Goal: Task Accomplishment & Management: Use online tool/utility

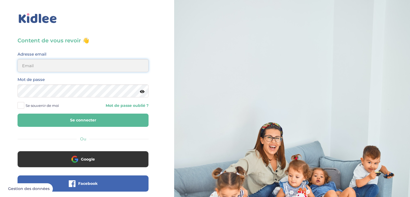
click at [108, 67] on input "email" at bounding box center [83, 65] width 131 height 13
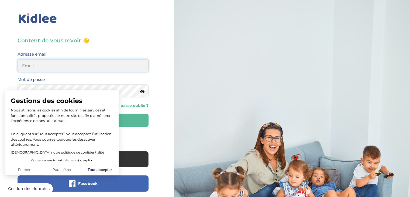
type input "daniburelli17@gmail.com"
click at [106, 168] on button "Tout accepter" at bounding box center [100, 169] width 38 height 11
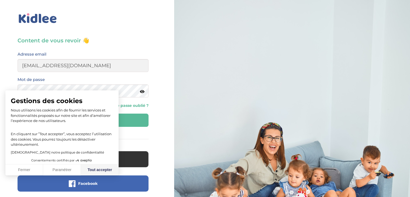
checkbox input "true"
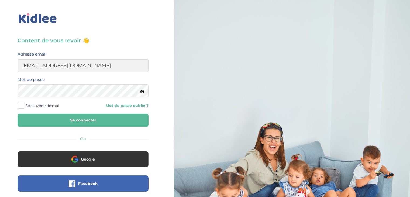
click at [111, 114] on button "Se connecter" at bounding box center [83, 119] width 131 height 13
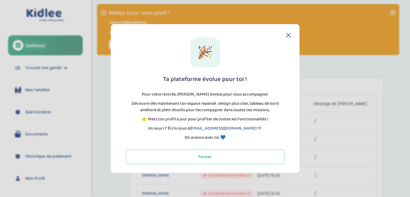
click at [288, 37] on div "Ta plateforme évolue pour toi ! Pour cette rentrée, Kidlee évolue pour vous acc…" at bounding box center [204, 100] width 171 height 126
click at [291, 34] on div "Ta plateforme évolue pour toi ! Pour cette rentrée, Kidlee évolue pour vous acc…" at bounding box center [205, 98] width 189 height 148
click at [289, 36] on icon at bounding box center [288, 35] width 4 height 4
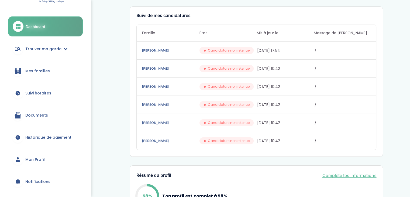
scroll to position [54, 0]
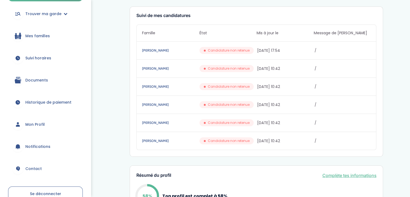
click at [37, 120] on link "Mon Profil" at bounding box center [45, 124] width 75 height 19
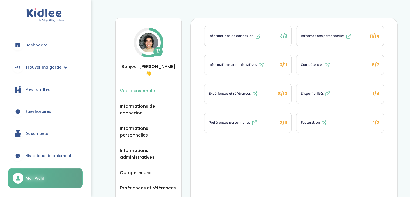
click at [285, 92] on span "8/10" at bounding box center [282, 94] width 9 height 6
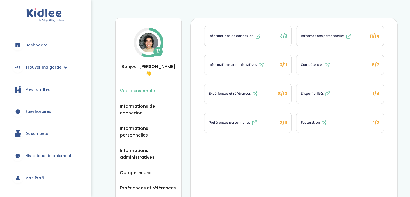
click at [376, 122] on span "1/2" at bounding box center [376, 122] width 6 height 6
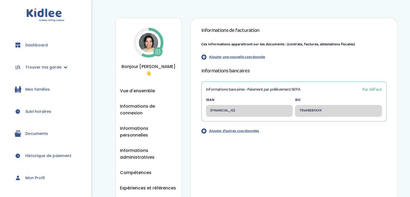
click at [41, 43] on span "Dashboard" at bounding box center [36, 45] width 22 height 6
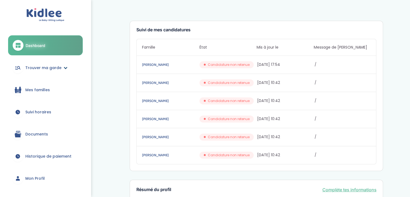
click at [71, 71] on link "Trouver ma garde" at bounding box center [45, 67] width 75 height 19
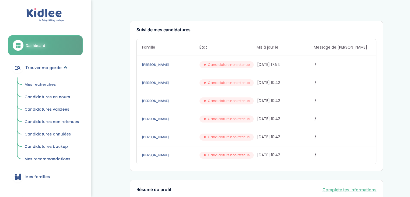
click at [58, 70] on span "Trouver ma garde" at bounding box center [43, 68] width 36 height 6
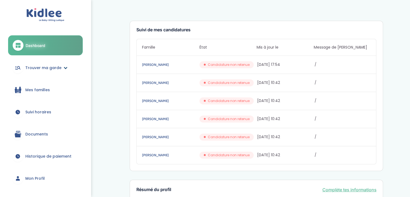
click at [58, 69] on span "Trouver ma garde" at bounding box center [43, 68] width 36 height 6
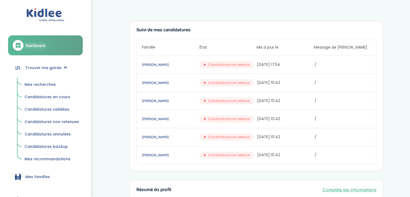
click at [53, 78] on ul "Mes recherches Candidatures en cours Candidatures validées Candidatures non ret…" at bounding box center [45, 120] width 75 height 87
click at [51, 84] on span "Mes recherches" at bounding box center [40, 84] width 31 height 5
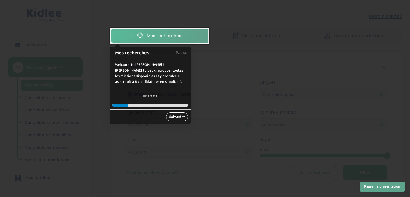
click at [170, 118] on link "Suivant →" at bounding box center [177, 116] width 22 height 9
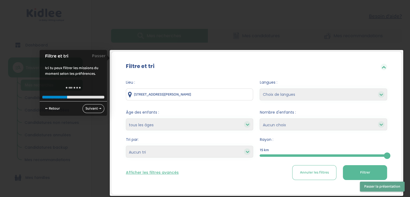
scroll to position [32, 0]
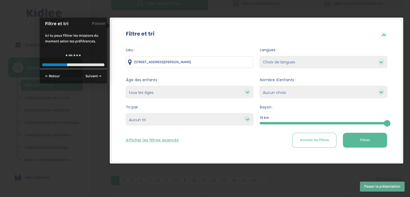
click at [373, 140] on button "Filtrer" at bounding box center [365, 140] width 44 height 15
click at [390, 189] on button "Passer la présentation" at bounding box center [382, 186] width 45 height 10
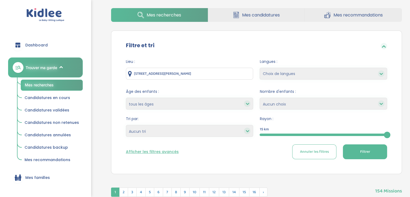
scroll to position [5, 0]
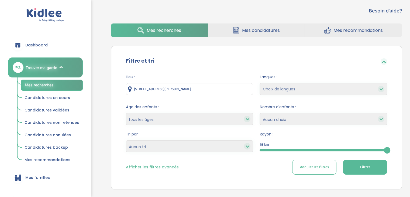
click at [163, 122] on select "moins de 3 ans entre 3 et 6 ans plus de 6 ans tous les âges" at bounding box center [189, 119] width 127 height 12
select select "+6"
click at [126, 113] on select "moins de 3 ans entre 3 et 6 ans plus de 6 ans tous les âges" at bounding box center [189, 119] width 127 height 12
click at [321, 87] on select "Choix de langues Allemand Anglais Arabe Espagnol Grec Russe Français [DEMOGRAPH…" at bounding box center [323, 89] width 127 height 12
select select "2"
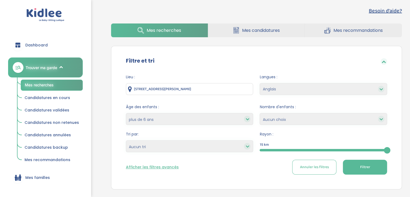
click at [260, 83] on select "Choix de langues Allemand Anglais Arabe Espagnol Grec Russe Français [DEMOGRAPH…" at bounding box center [323, 89] width 127 height 12
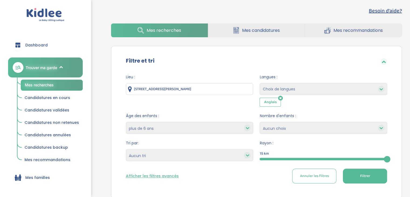
click at [311, 87] on select "Choix de langues Allemand Anglais Arabe Espagnol Grec Russe Français [DEMOGRAPH…" at bounding box center [323, 89] width 127 height 12
select select "5"
click at [260, 83] on select "Choix de langues Allemand Anglais Arabe Espagnol Grec Russe Français [DEMOGRAPH…" at bounding box center [323, 89] width 127 height 12
click at [300, 90] on select "Choix de langues Allemand Anglais Arabe Espagnol Grec Russe Français [DEMOGRAPH…" at bounding box center [323, 89] width 127 height 12
select select "12"
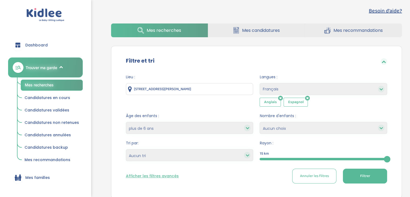
click at [260, 83] on select "Choix de langues Allemand Anglais Arabe Espagnol Grec Russe Français [DEMOGRAPH…" at bounding box center [323, 89] width 127 height 12
select select
click at [299, 87] on select "Choix de langues Allemand Anglais Arabe Espagnol Grec Russe Français [DEMOGRAPH…" at bounding box center [323, 89] width 127 height 12
click at [327, 69] on div "Filtre et tri" at bounding box center [256, 62] width 277 height 18
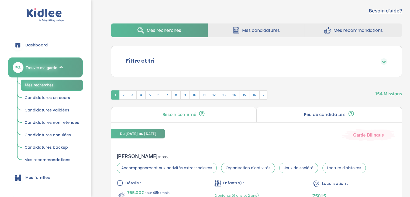
click at [325, 66] on div "Filtre et tri" at bounding box center [256, 62] width 277 height 18
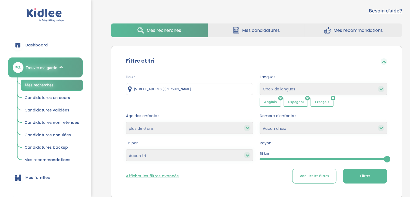
click at [310, 122] on select "1 2 3 4 Aucun choix" at bounding box center [323, 128] width 127 height 12
select select "1"
click at [260, 122] on select "1 2 3 4 Aucun choix" at bounding box center [323, 128] width 127 height 12
click at [352, 172] on button "Filtrer" at bounding box center [365, 175] width 44 height 15
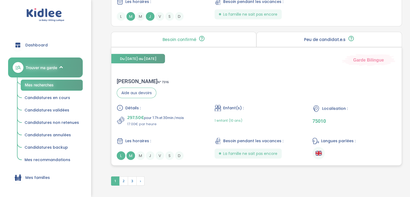
scroll to position [1481, 0]
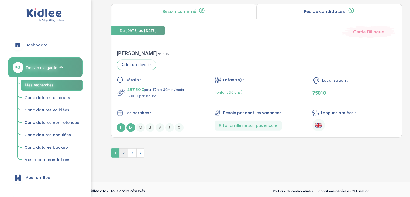
click at [125, 148] on span "2" at bounding box center [123, 152] width 9 height 9
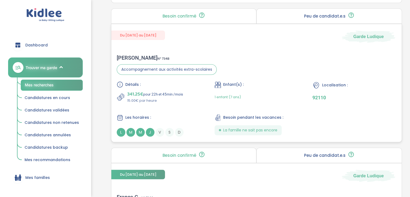
scroll to position [497, 0]
